Goal: Transaction & Acquisition: Purchase product/service

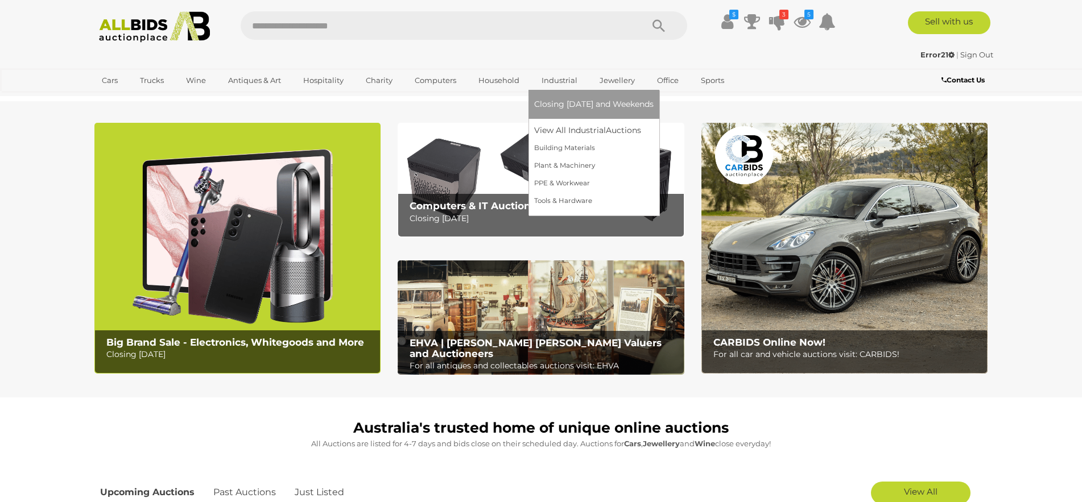
click at [551, 77] on link "Industrial" at bounding box center [559, 80] width 51 height 19
click at [576, 130] on link "View All Industrial Auctions" at bounding box center [594, 131] width 120 height 18
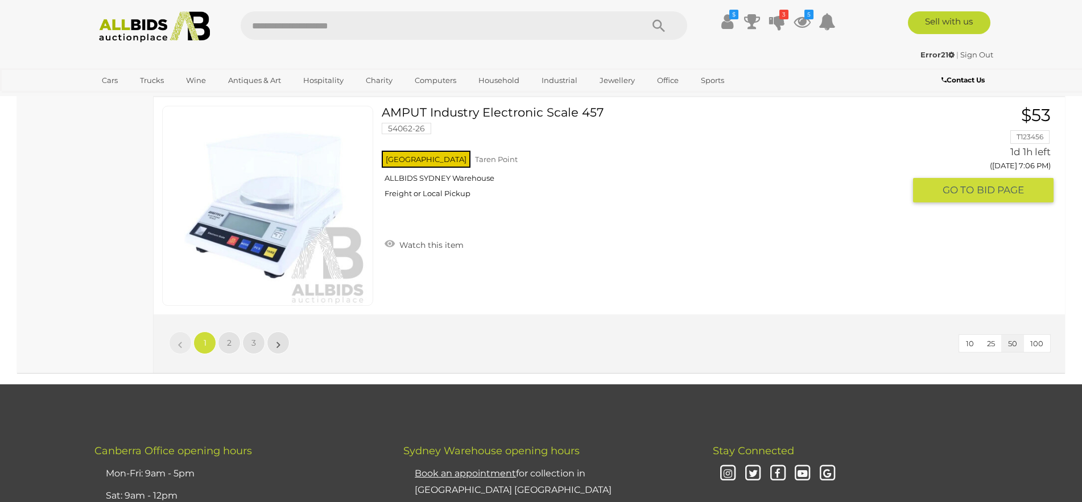
scroll to position [10970, 0]
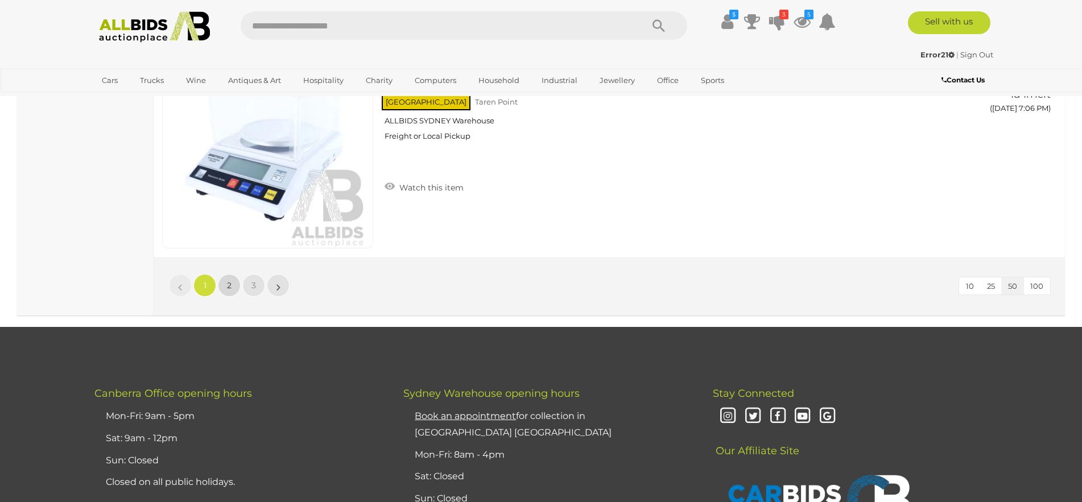
click at [226, 286] on link "2" at bounding box center [229, 285] width 23 height 23
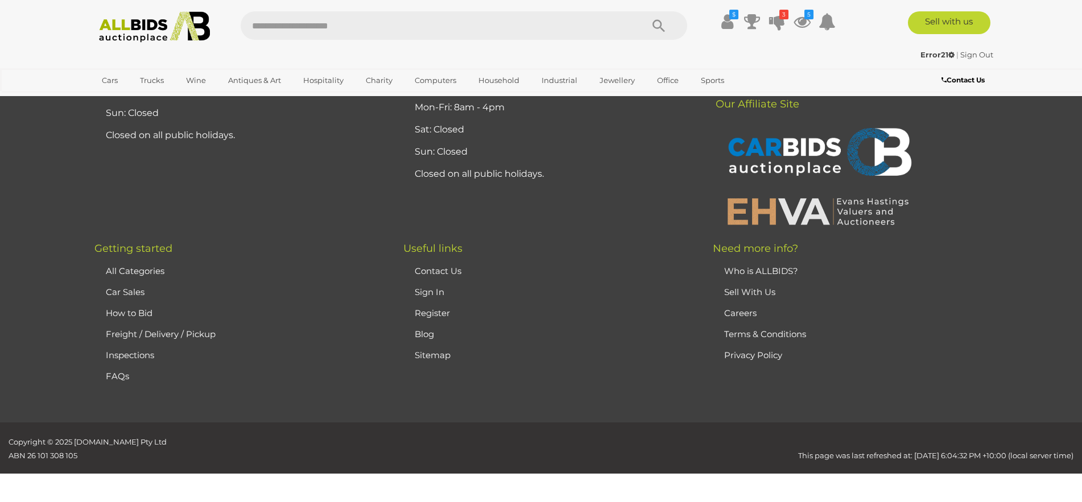
scroll to position [159, 0]
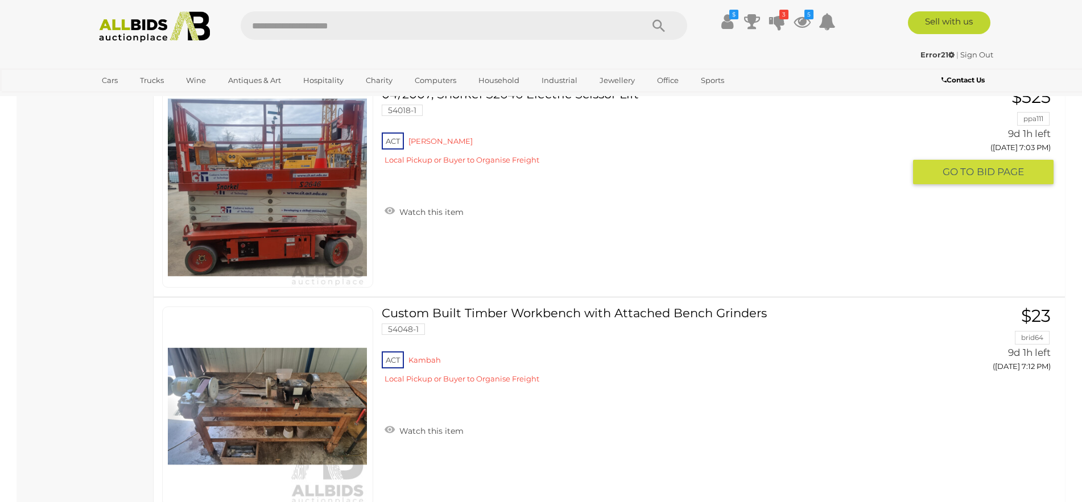
scroll to position [10955, 0]
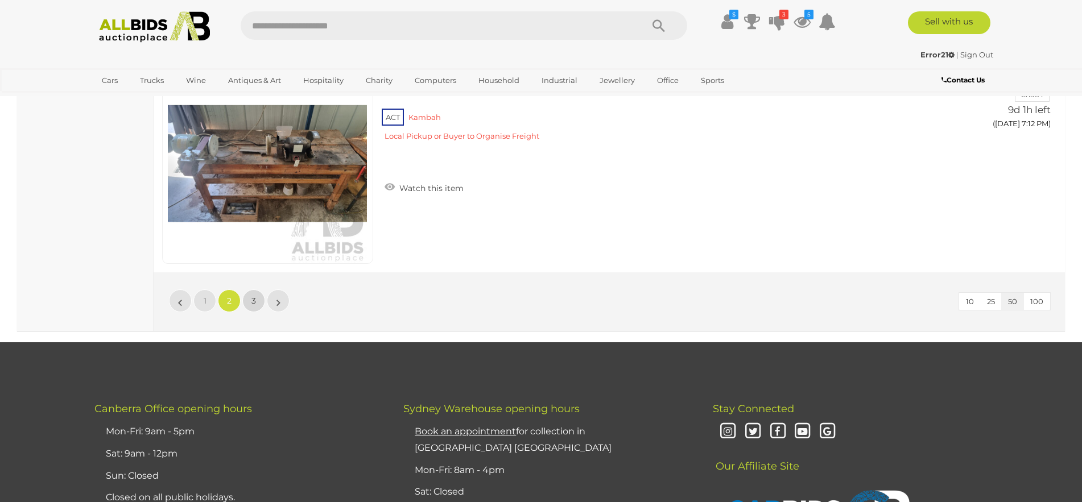
click at [250, 302] on link "3" at bounding box center [253, 301] width 23 height 23
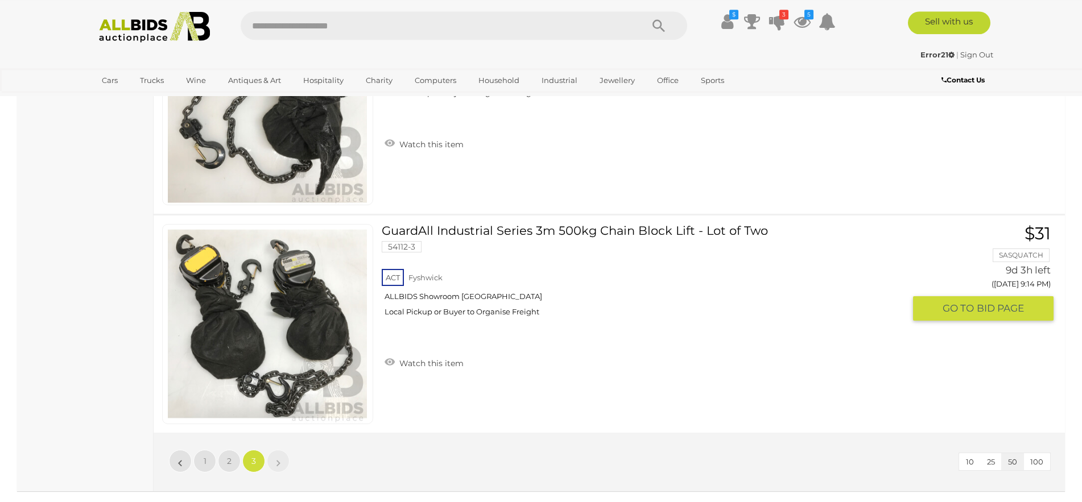
scroll to position [8981, 0]
